Goal: Book appointment/travel/reservation

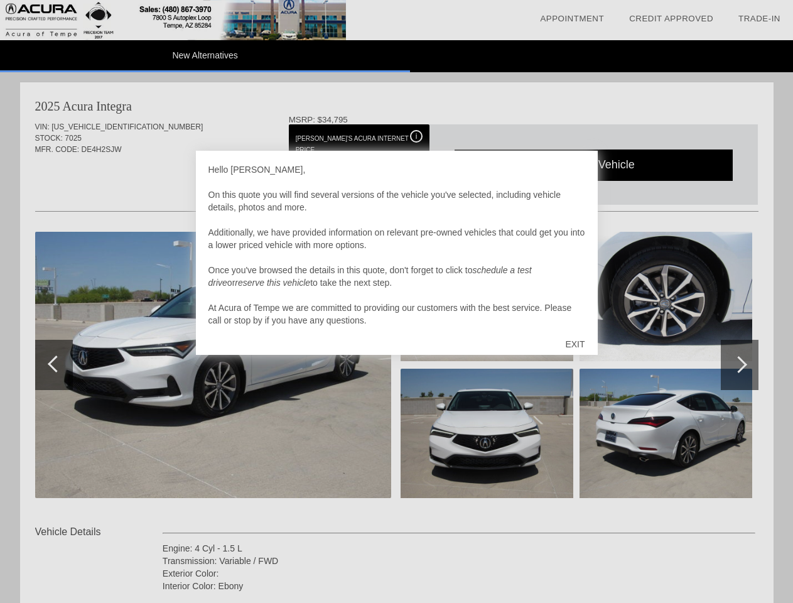
click at [572, 19] on link "Appointment" at bounding box center [572, 18] width 64 height 9
click at [575, 344] on div "EXIT" at bounding box center [575, 344] width 45 height 38
